Goal: Book appointment/travel/reservation

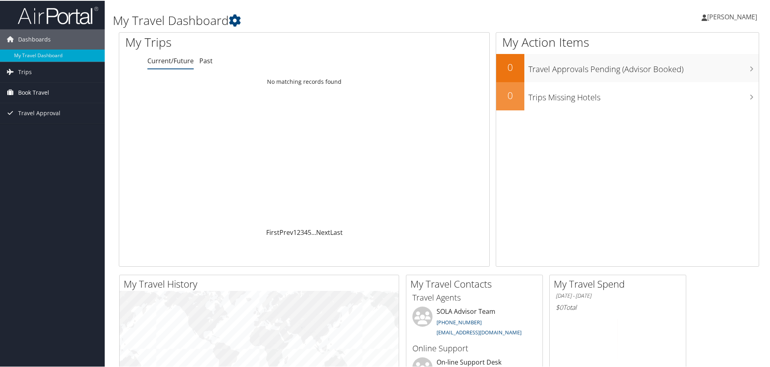
click at [42, 94] on span "Book Travel" at bounding box center [33, 92] width 31 height 20
click at [46, 131] on link "Book/Manage Online Trips" at bounding box center [52, 132] width 105 height 12
click at [21, 132] on link "Book/Manage Online Trips" at bounding box center [52, 132] width 105 height 12
